Goal: Check status

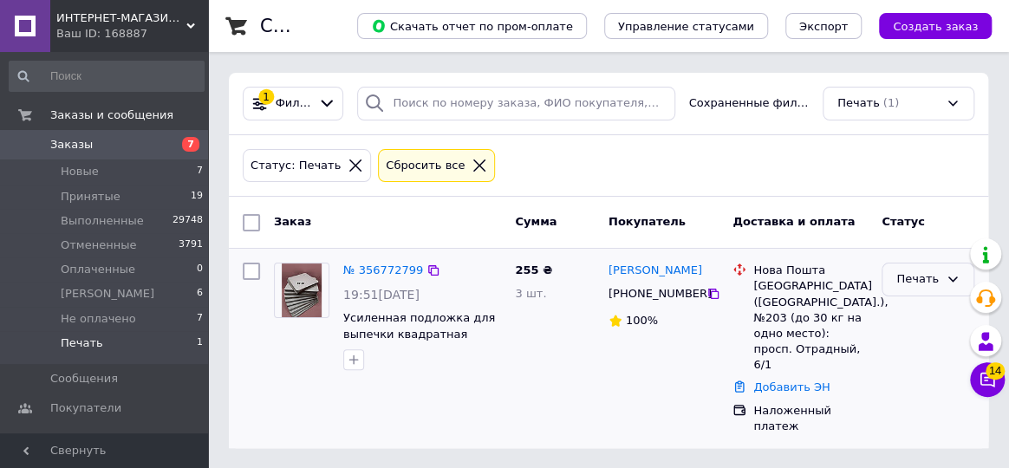
click at [952, 278] on icon at bounding box center [953, 279] width 14 height 14
click at [915, 312] on li "Принят" at bounding box center [928, 316] width 91 height 32
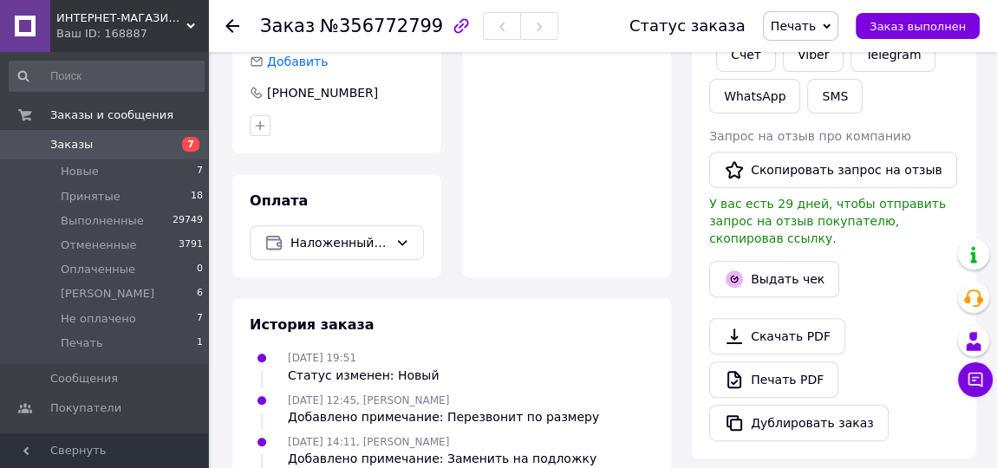
scroll to position [584, 0]
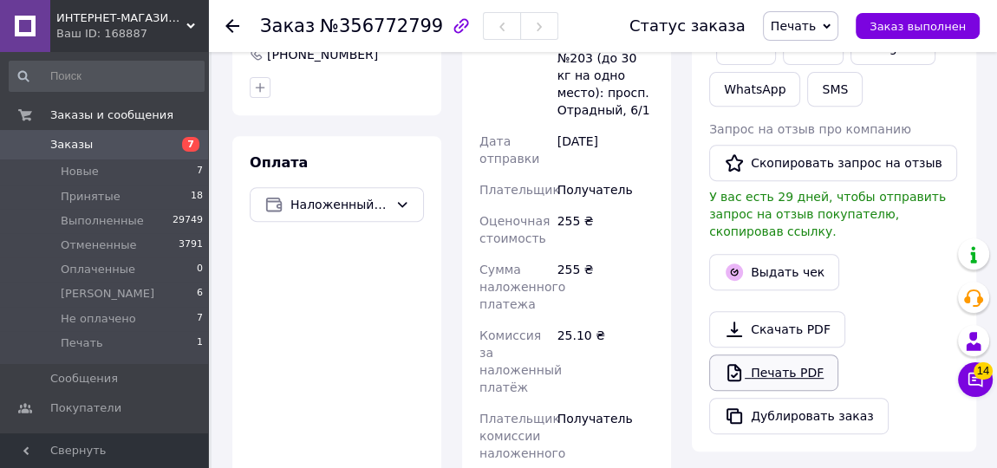
click at [766, 355] on link "Печать PDF" at bounding box center [773, 373] width 129 height 36
